Goal: Transaction & Acquisition: Purchase product/service

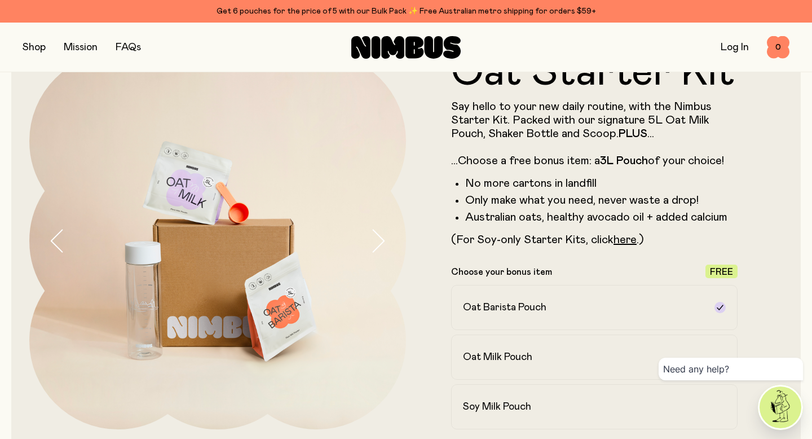
scroll to position [264, 0]
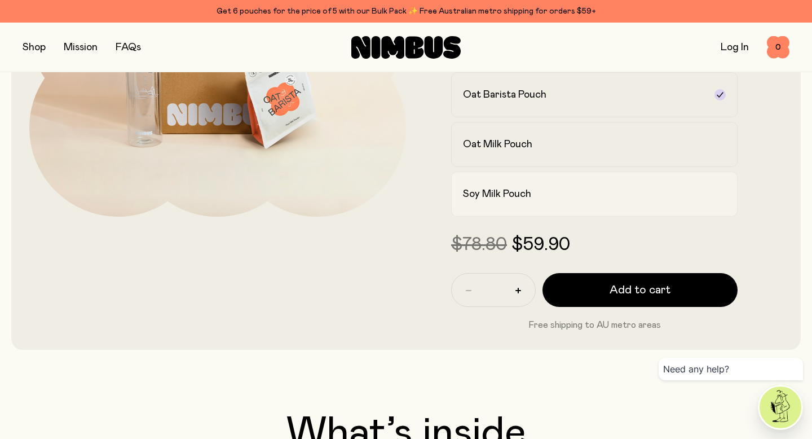
click at [502, 177] on label "Soy Milk Pouch" at bounding box center [594, 193] width 287 height 45
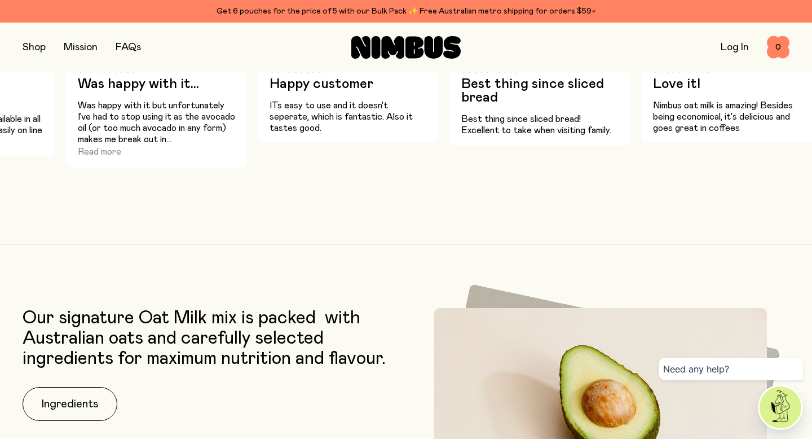
scroll to position [1459, 0]
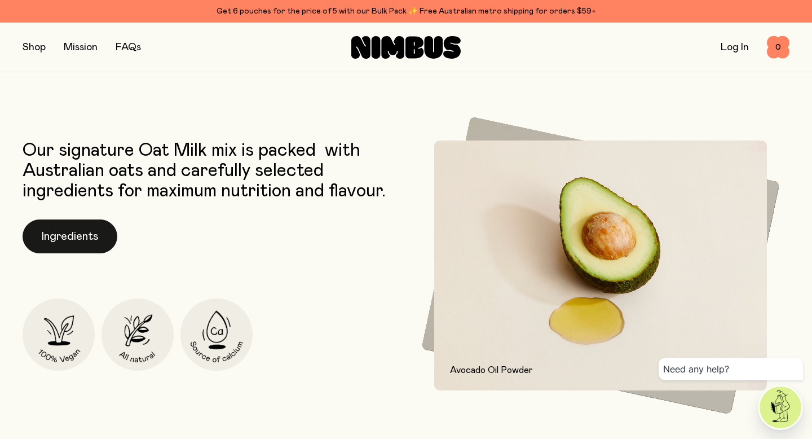
click at [77, 239] on button "Ingredients" at bounding box center [70, 236] width 95 height 34
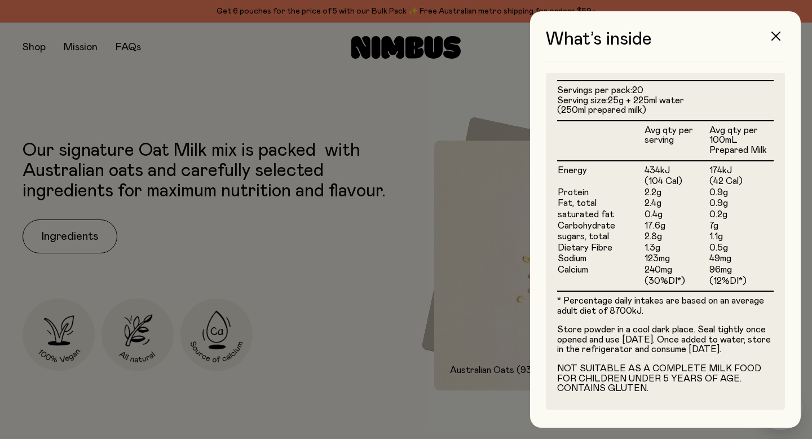
scroll to position [0, 0]
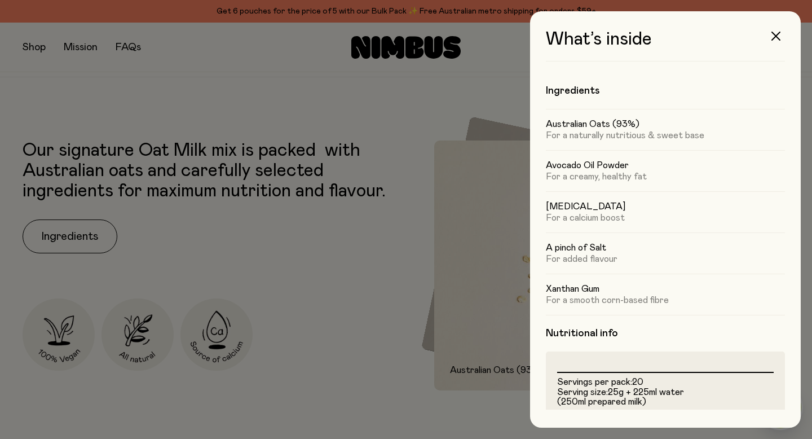
click at [458, 283] on div at bounding box center [406, 219] width 812 height 439
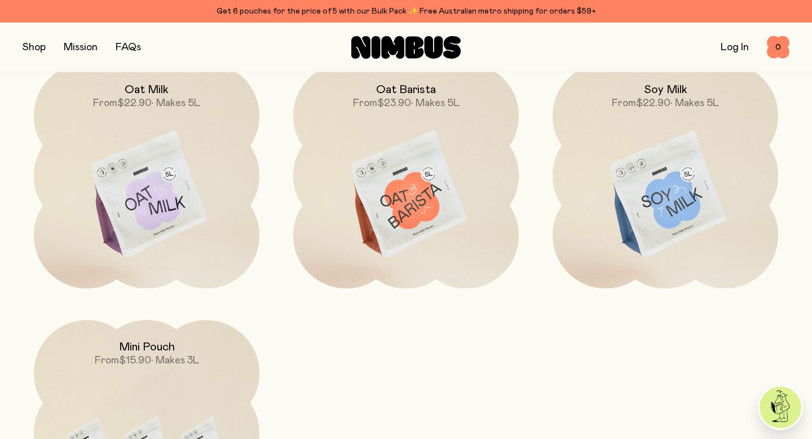
scroll to position [3313, 0]
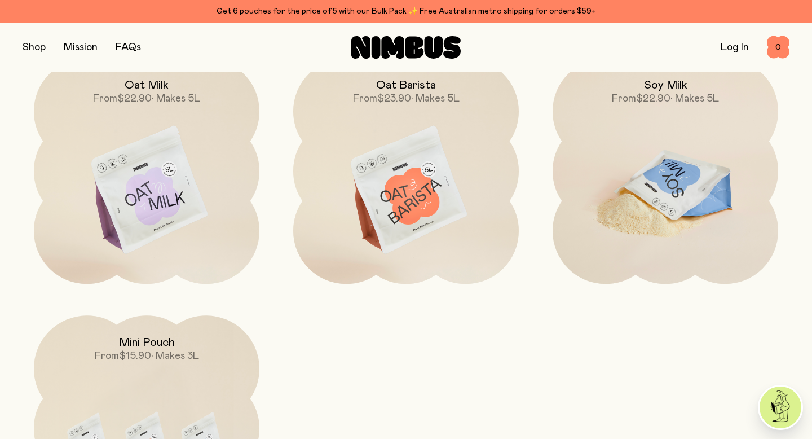
click at [632, 200] on img at bounding box center [666, 190] width 226 height 265
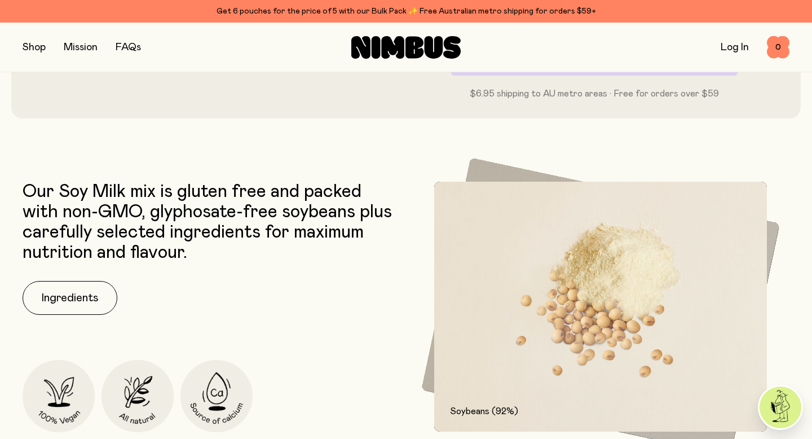
scroll to position [464, 0]
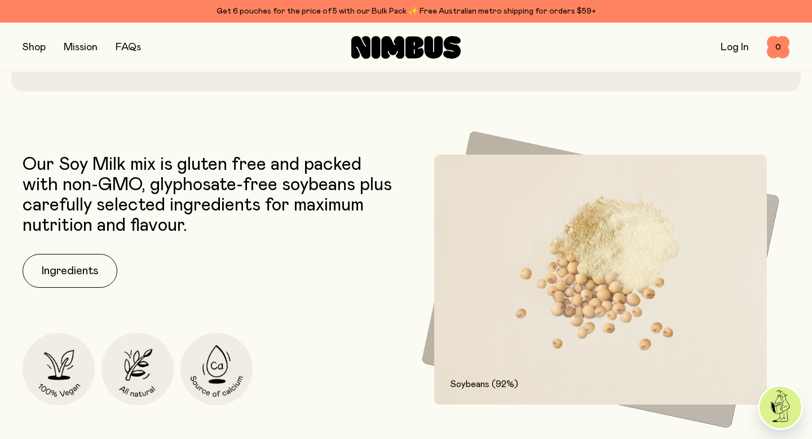
click at [72, 252] on div "Our Soy Milk mix is gluten free and packed with non-GMO, glyphosate-free soybea…" at bounding box center [212, 280] width 378 height 250
click at [77, 266] on button "Ingredients" at bounding box center [70, 271] width 95 height 34
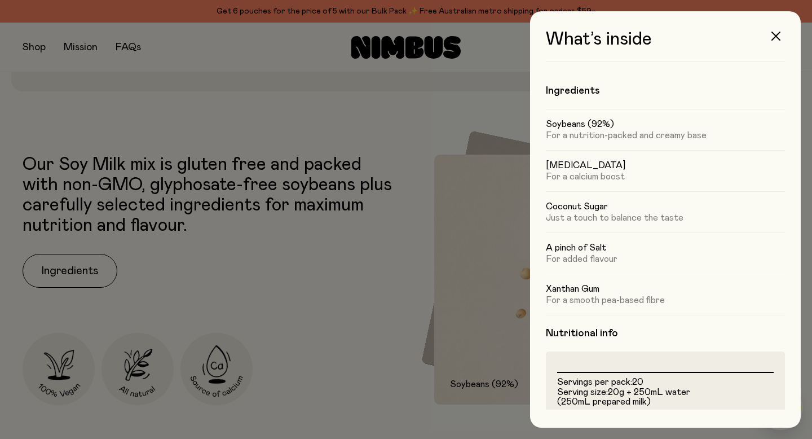
click at [618, 172] on p "For a calcium boost" at bounding box center [665, 176] width 239 height 11
click at [774, 42] on button "button" at bounding box center [776, 36] width 27 height 27
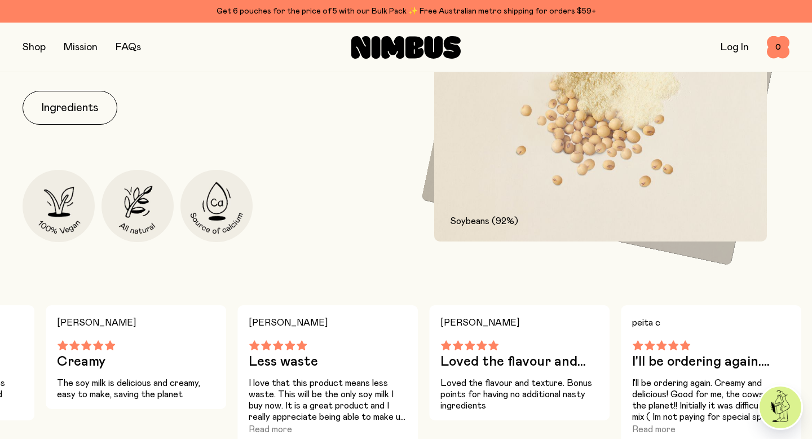
scroll to position [655, 0]
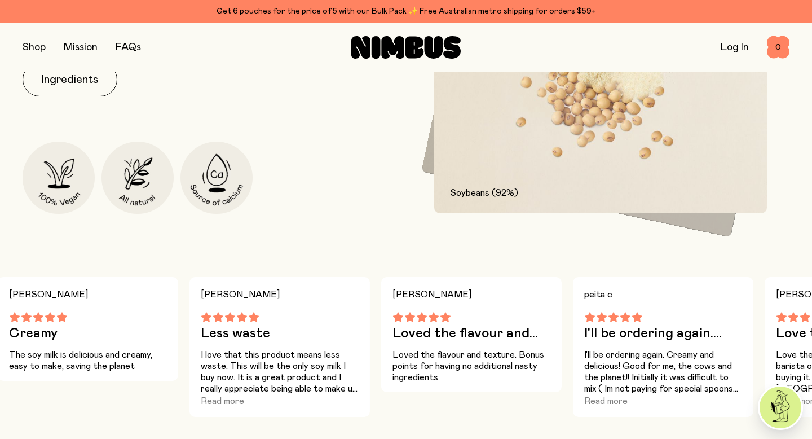
click at [717, 253] on div "Our Soy Milk mix is gluten free and packed with non-GMO, glyphosate-free soybea…" at bounding box center [406, 196] width 812 height 467
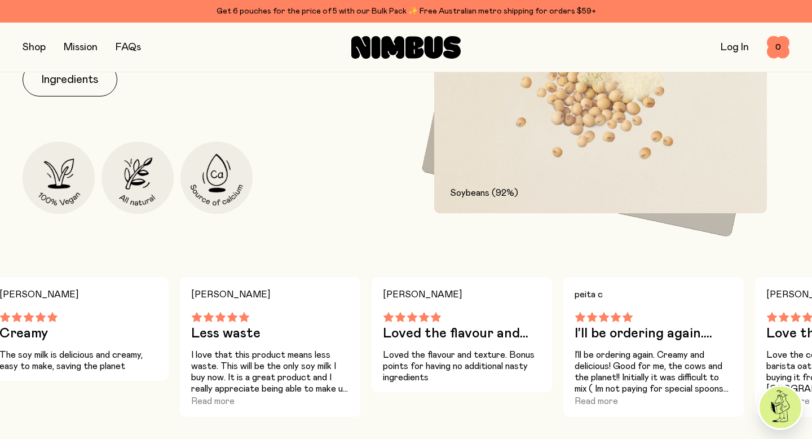
click at [720, 225] on div "Soybeans (92%)" at bounding box center [579, 185] width 317 height 103
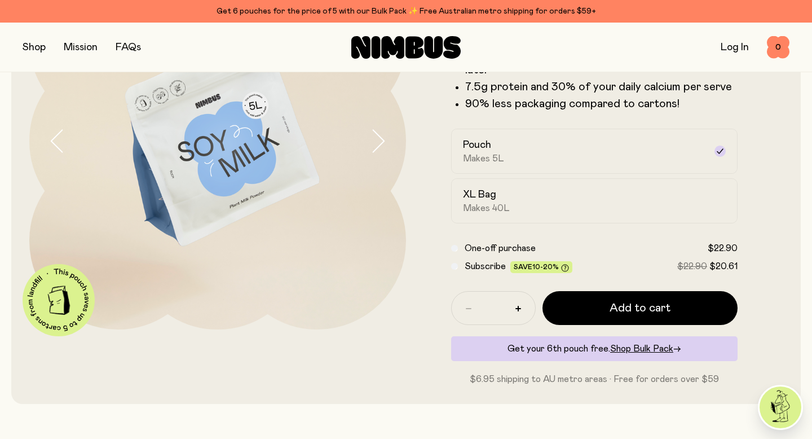
scroll to position [152, 0]
click at [694, 195] on div "XL Bag Makes 40L" at bounding box center [584, 200] width 243 height 26
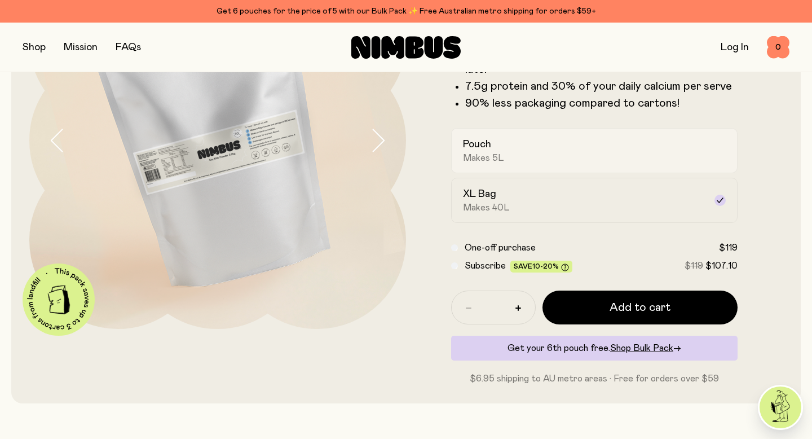
click at [677, 153] on div "Pouch Makes 5L" at bounding box center [584, 151] width 243 height 26
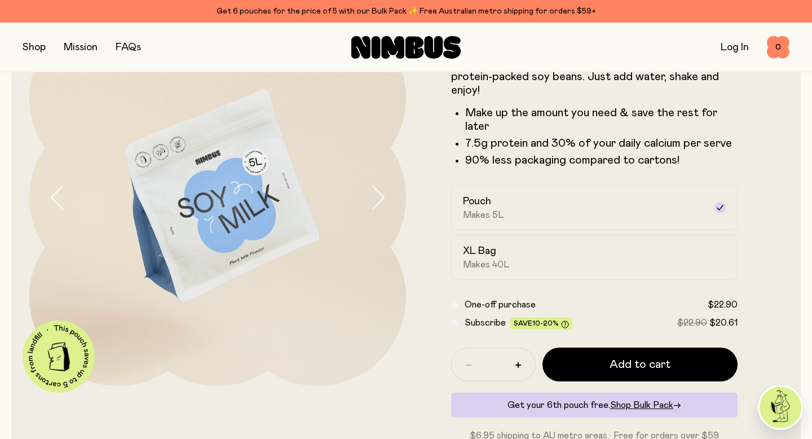
scroll to position [96, 0]
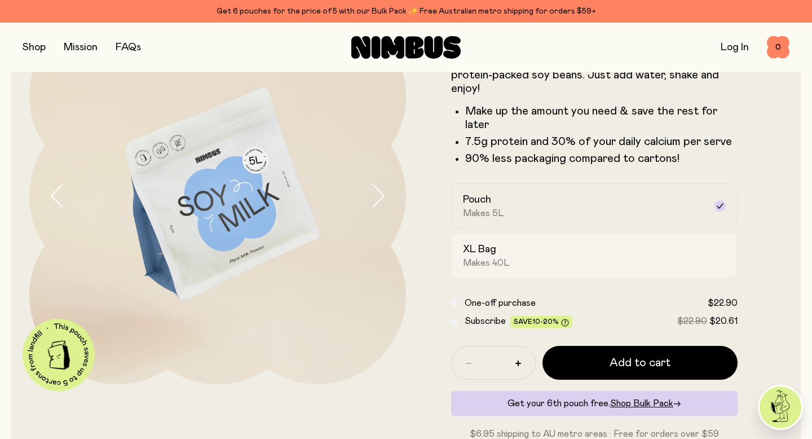
click at [719, 269] on label "XL Bag Makes 40L" at bounding box center [594, 255] width 287 height 45
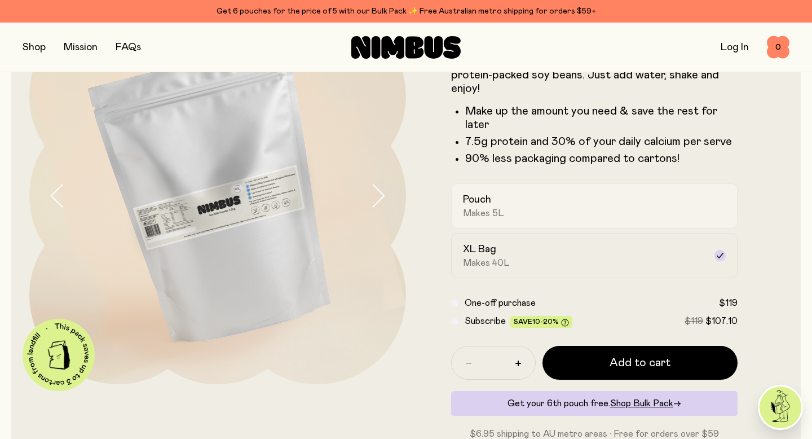
click at [658, 227] on label "Pouch Makes 5L" at bounding box center [594, 205] width 287 height 45
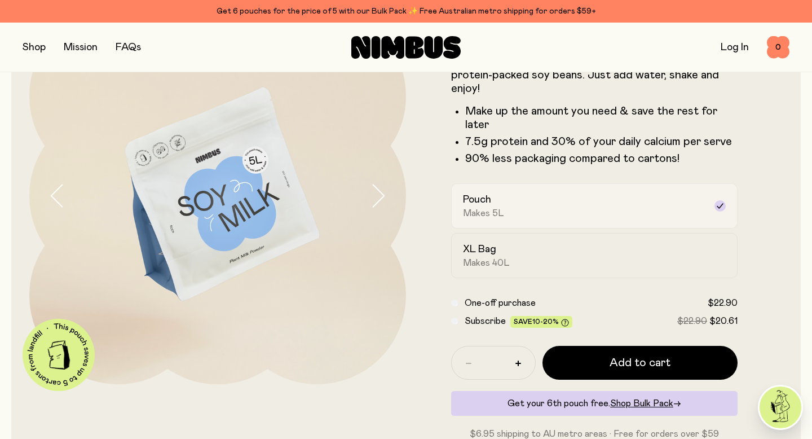
scroll to position [0, 0]
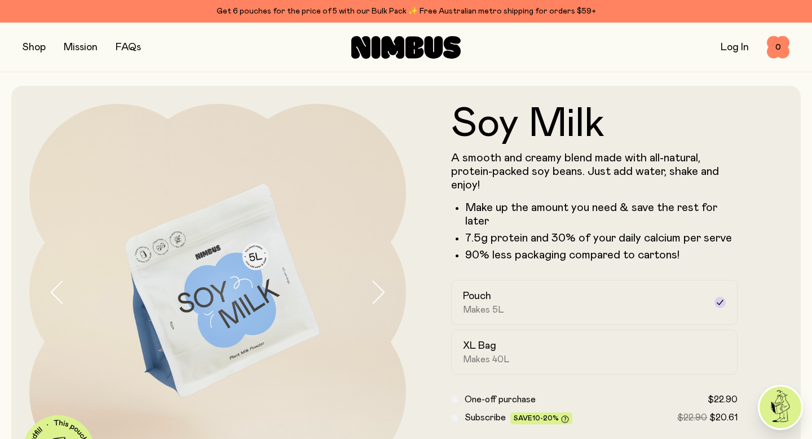
click at [33, 47] on button "button" at bounding box center [34, 47] width 23 height 16
